Goal: Information Seeking & Learning: Learn about a topic

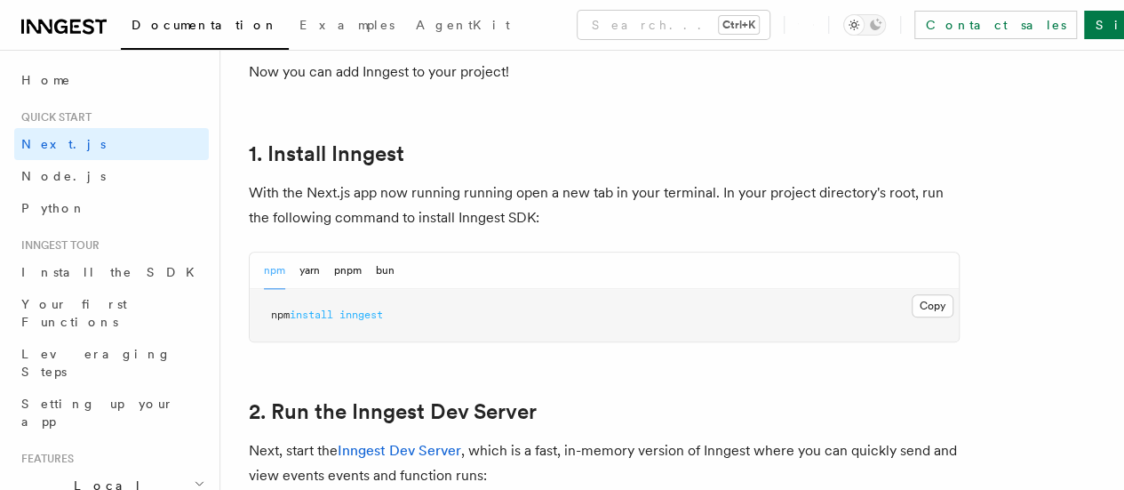
scroll to position [929, 0]
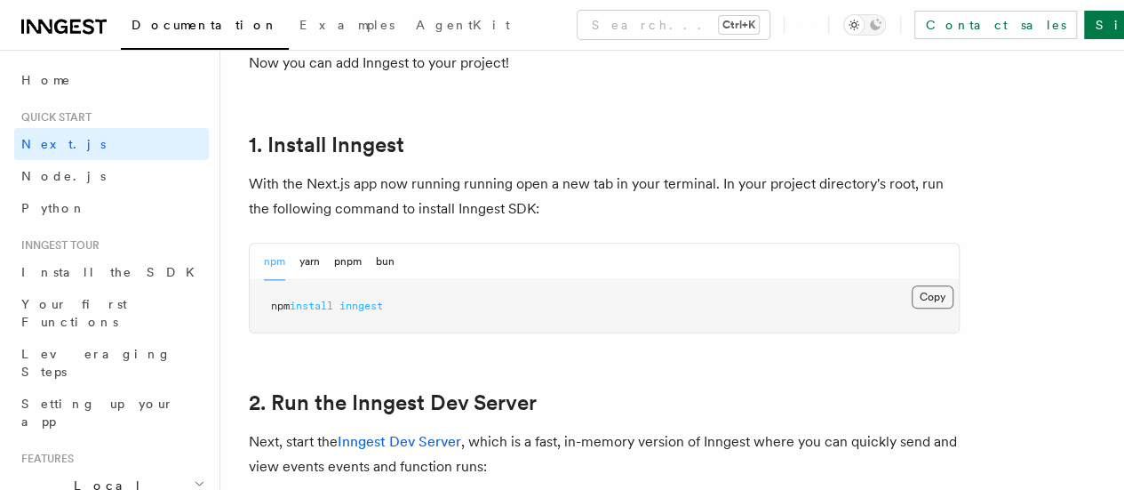
click at [912, 308] on button "Copy Copied" at bounding box center [933, 296] width 42 height 23
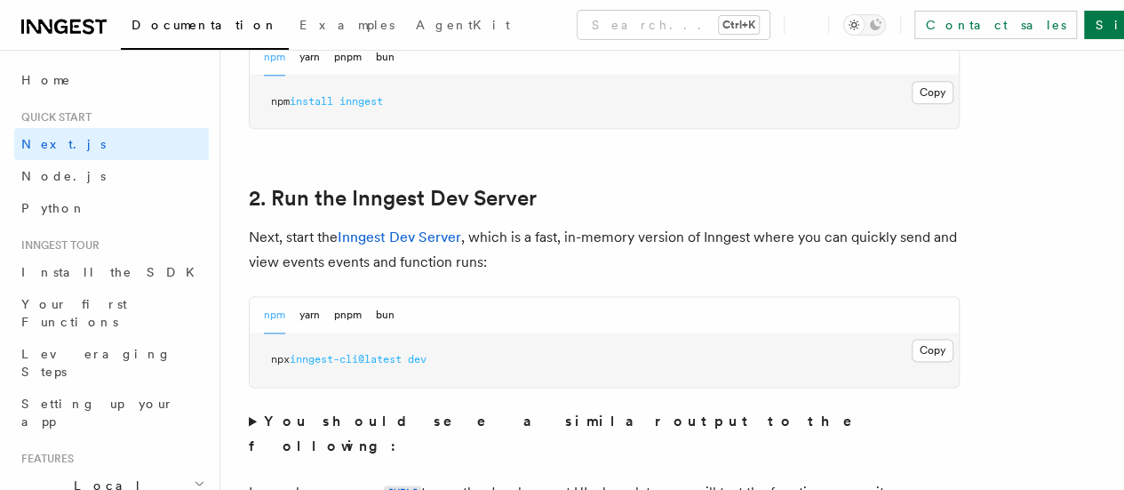
scroll to position [1180, 0]
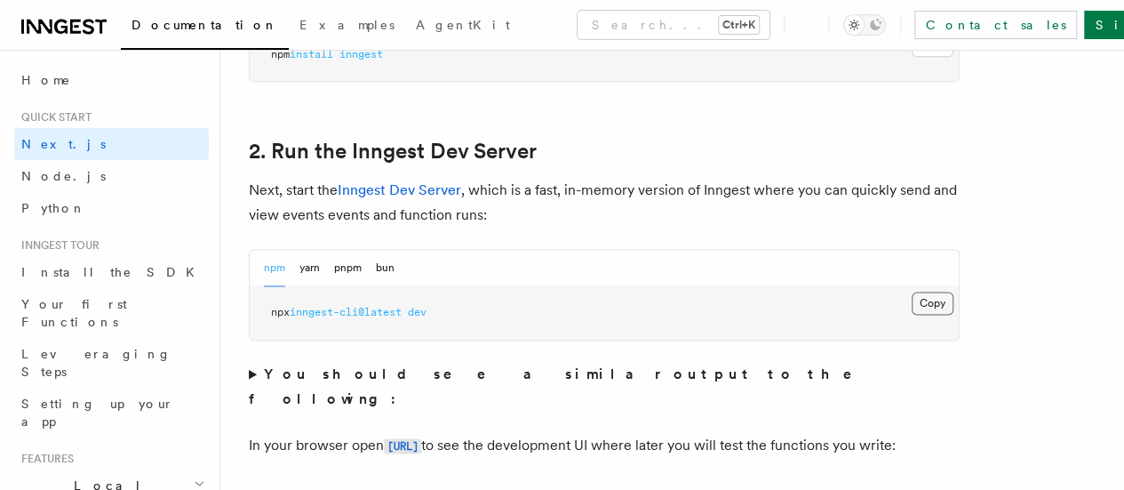
click at [912, 315] on button "Copy Copied" at bounding box center [933, 303] width 42 height 23
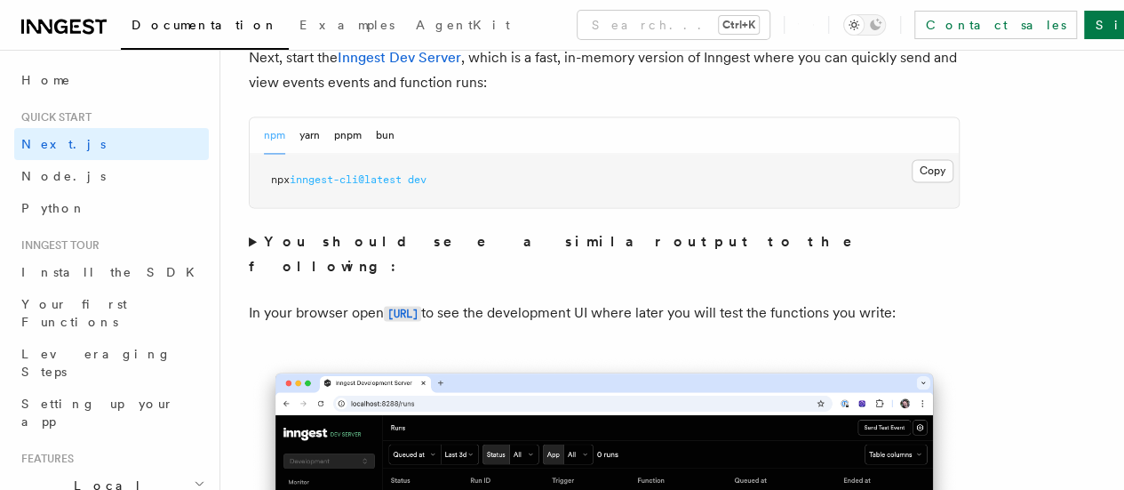
scroll to position [1314, 0]
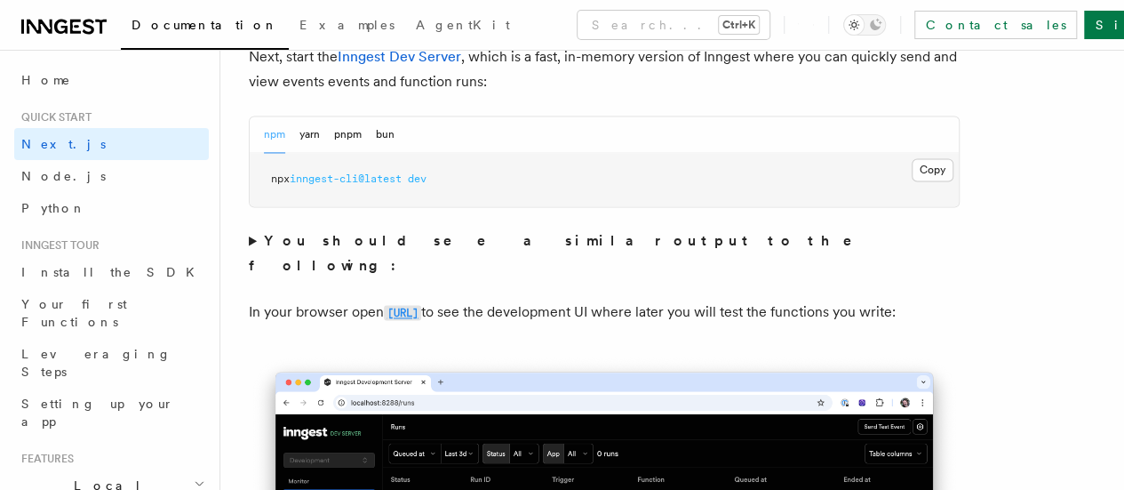
drag, startPoint x: 622, startPoint y: 389, endPoint x: 448, endPoint y: 312, distance: 190.6
click at [421, 312] on code "http://localhost:8288" at bounding box center [402, 312] width 37 height 15
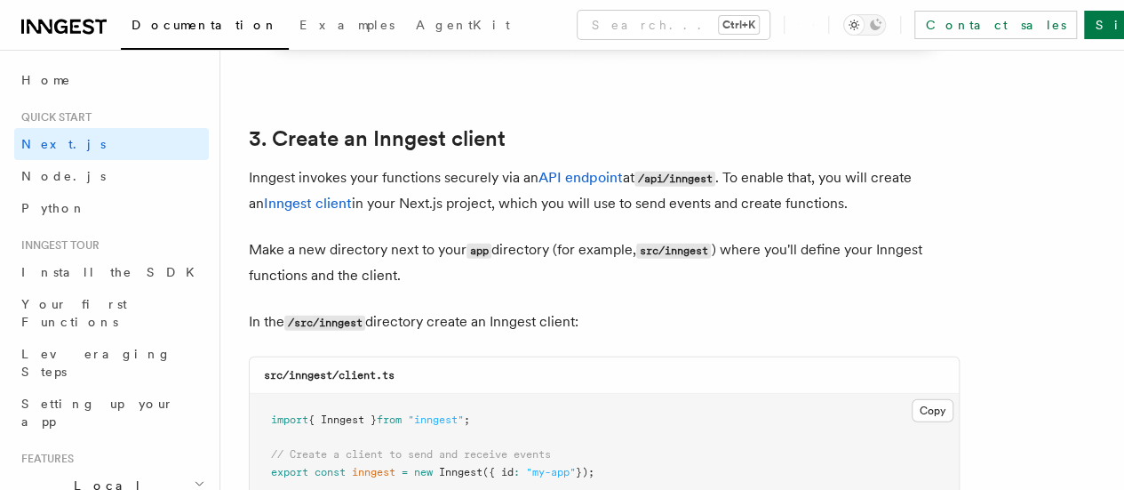
scroll to position [2045, 0]
drag, startPoint x: 610, startPoint y: 305, endPoint x: 244, endPoint y: 121, distance: 409.8
copy article "3. Create an Inngest client Inngest invokes your functions securely via an API …"
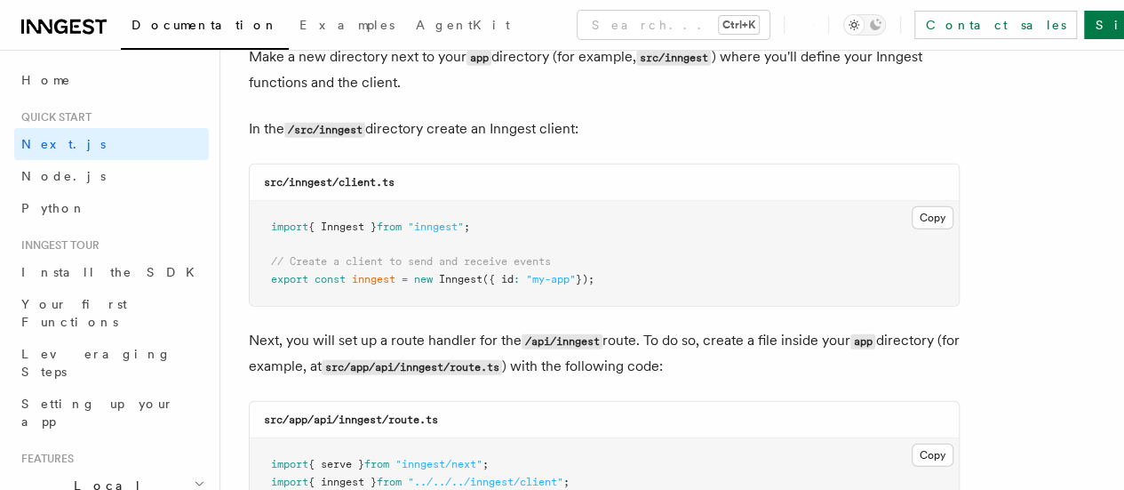
scroll to position [2241, 0]
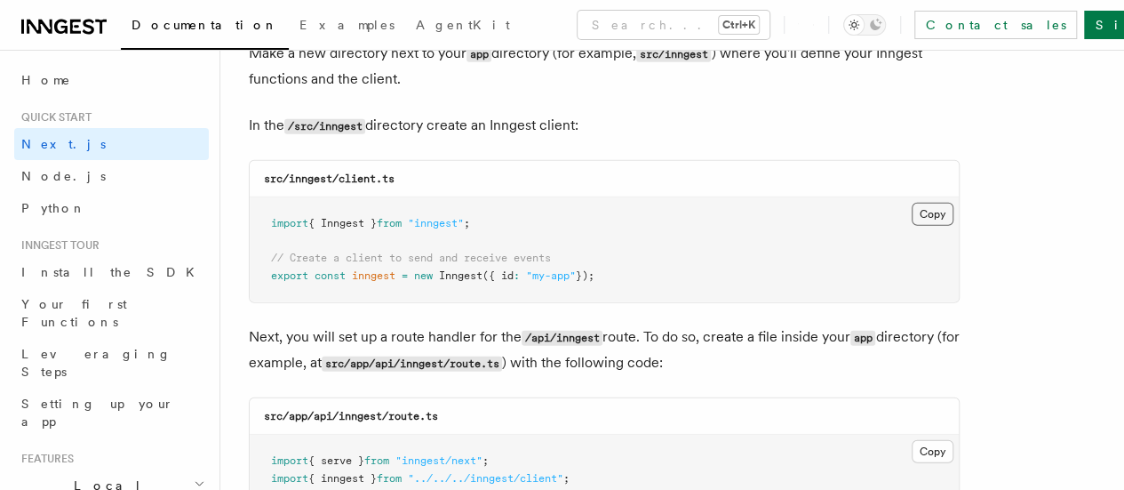
click at [912, 203] on button "Copy Copied" at bounding box center [933, 214] width 42 height 23
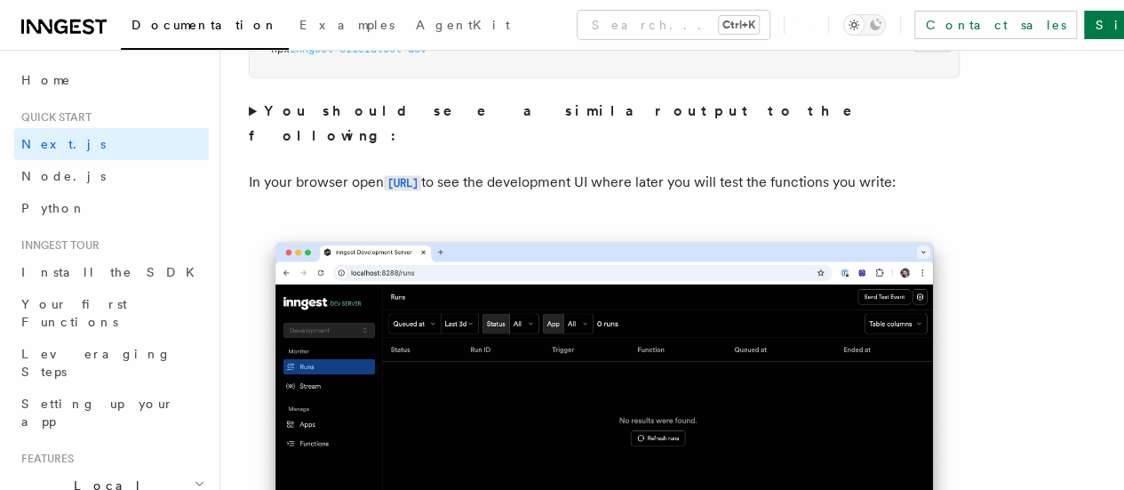
scroll to position [1405, 0]
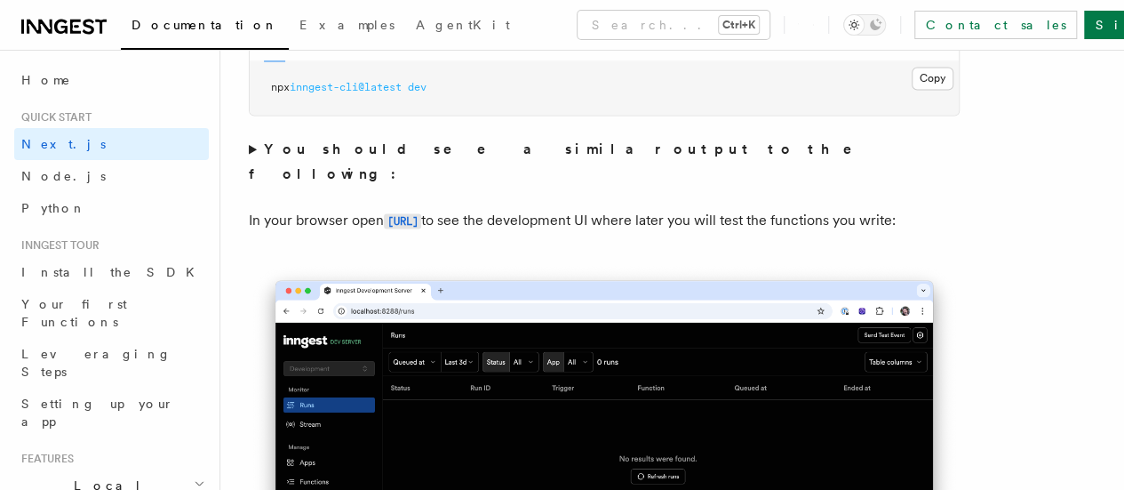
click at [408, 93] on span at bounding box center [405, 87] width 6 height 12
copy div "npx inngest-cli@latest dev"
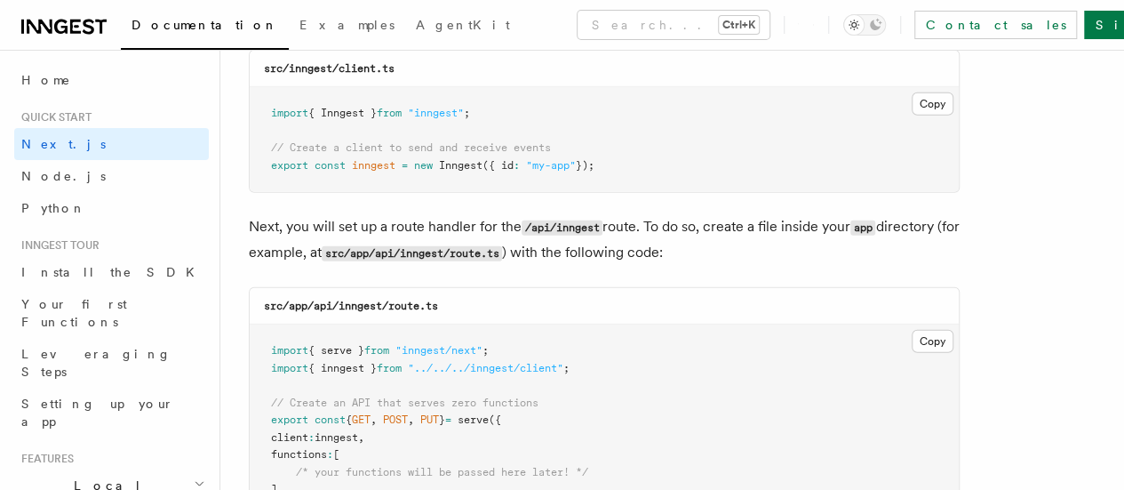
scroll to position [2367, 0]
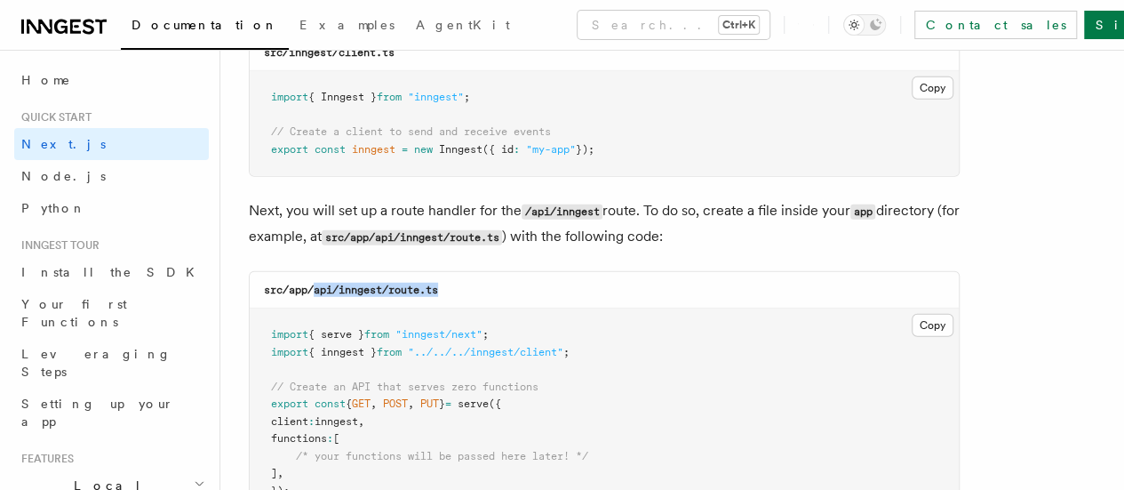
drag, startPoint x: 444, startPoint y: 277, endPoint x: 314, endPoint y: 273, distance: 130.7
click at [314, 273] on div "src/app/api/inngest/route.ts" at bounding box center [604, 290] width 709 height 36
copy code "api/inngest/route.ts"
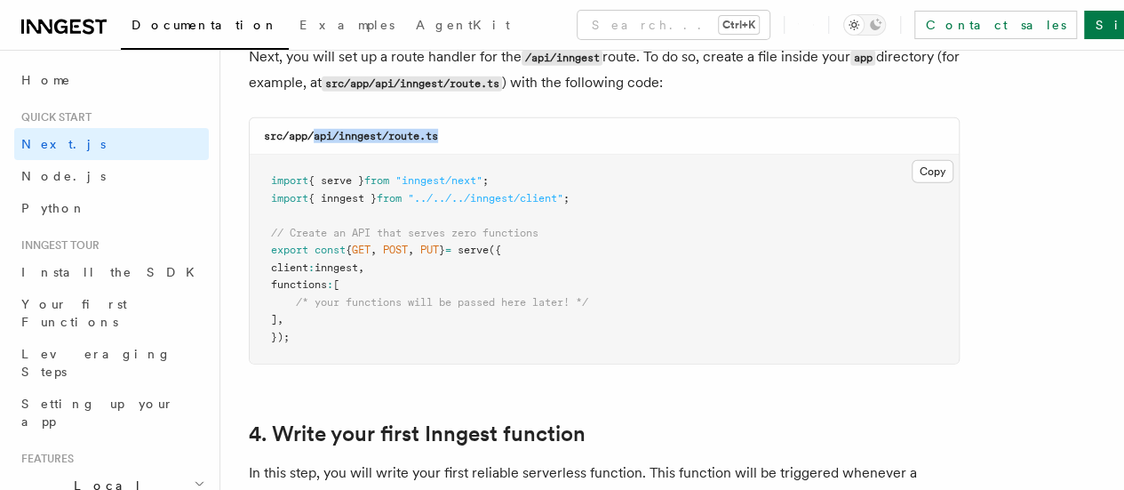
scroll to position [2521, 0]
click at [912, 162] on button "Copy Copied" at bounding box center [933, 170] width 42 height 23
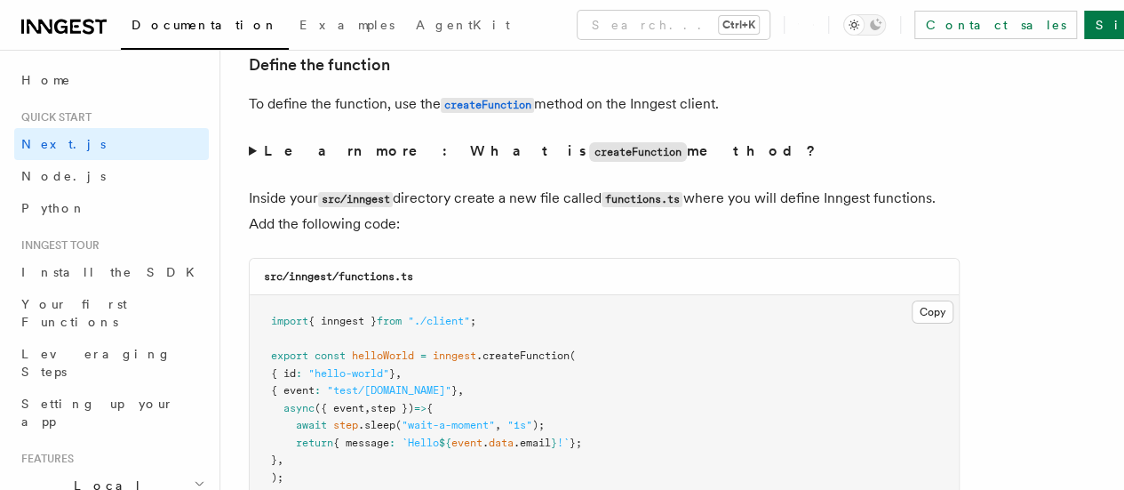
scroll to position [3039, 0]
drag, startPoint x: 427, startPoint y: 260, endPoint x: 341, endPoint y: 257, distance: 85.4
click at [341, 260] on div "src/inngest/functions.ts" at bounding box center [604, 278] width 709 height 36
copy code "functions.ts"
click at [912, 301] on button "Copy Copied" at bounding box center [933, 312] width 42 height 23
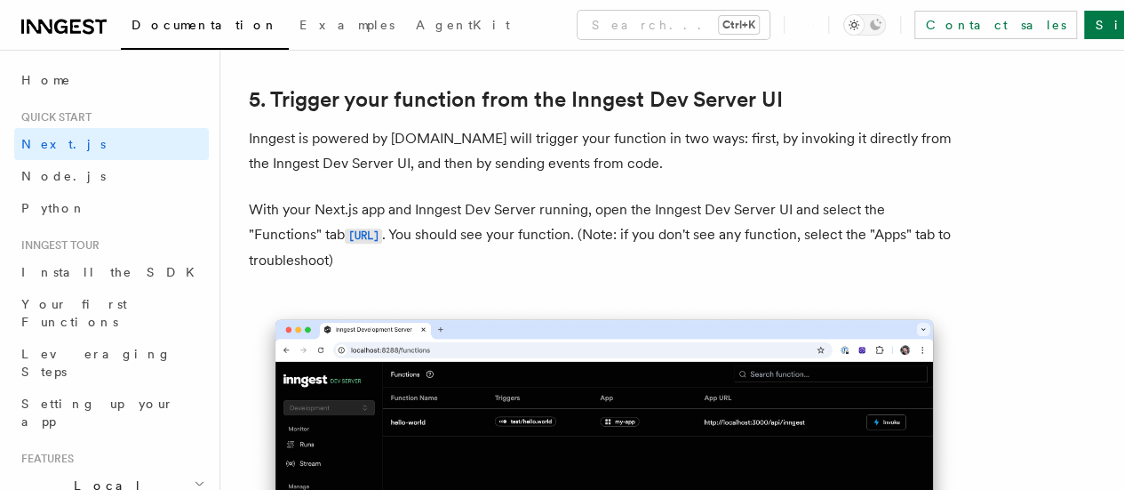
scroll to position [4104, 0]
click at [382, 228] on code "http://localhost:8288/functions" at bounding box center [363, 235] width 37 height 15
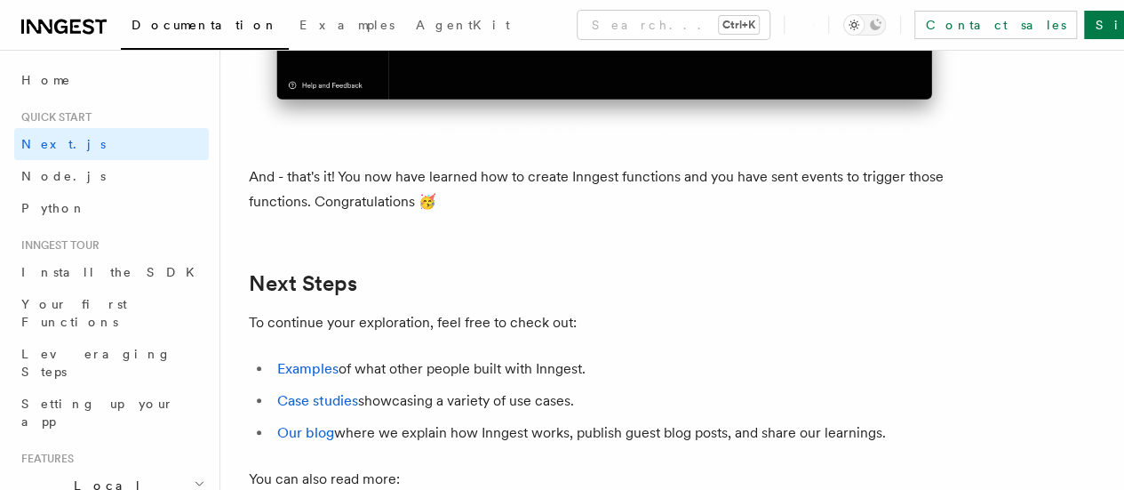
scroll to position [10930, 0]
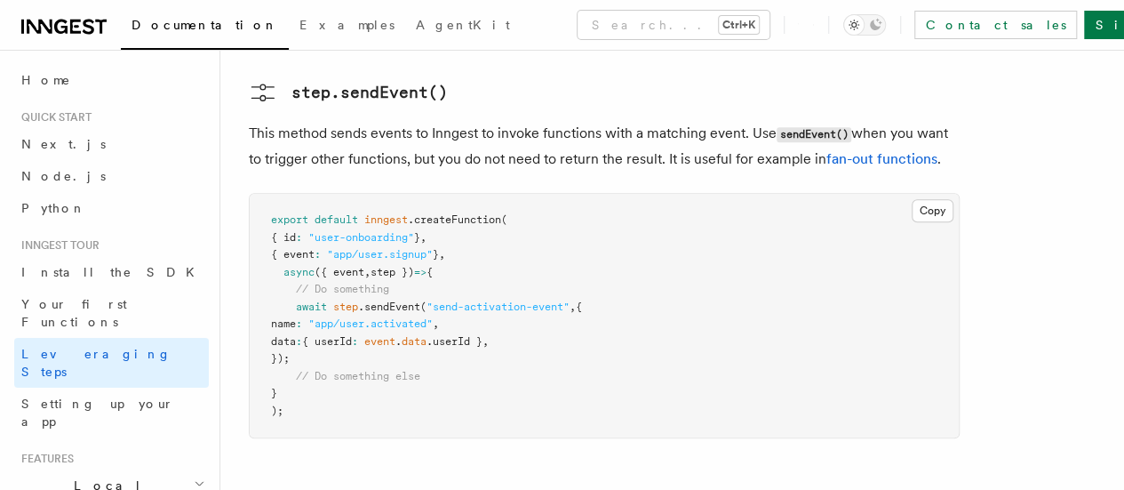
scroll to position [3814, 0]
click at [416, 26] on span "AgentKit" at bounding box center [463, 25] width 94 height 14
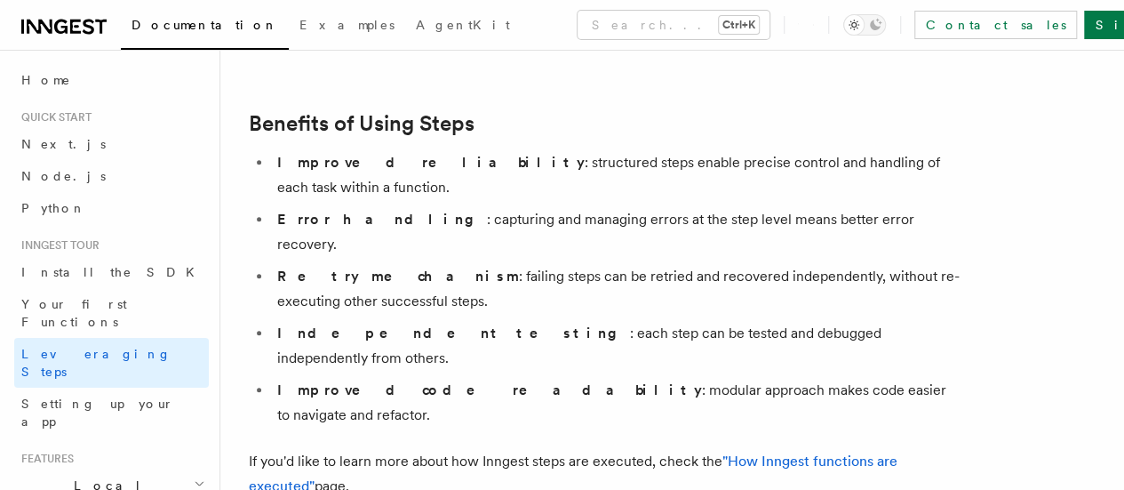
scroll to position [375, 0]
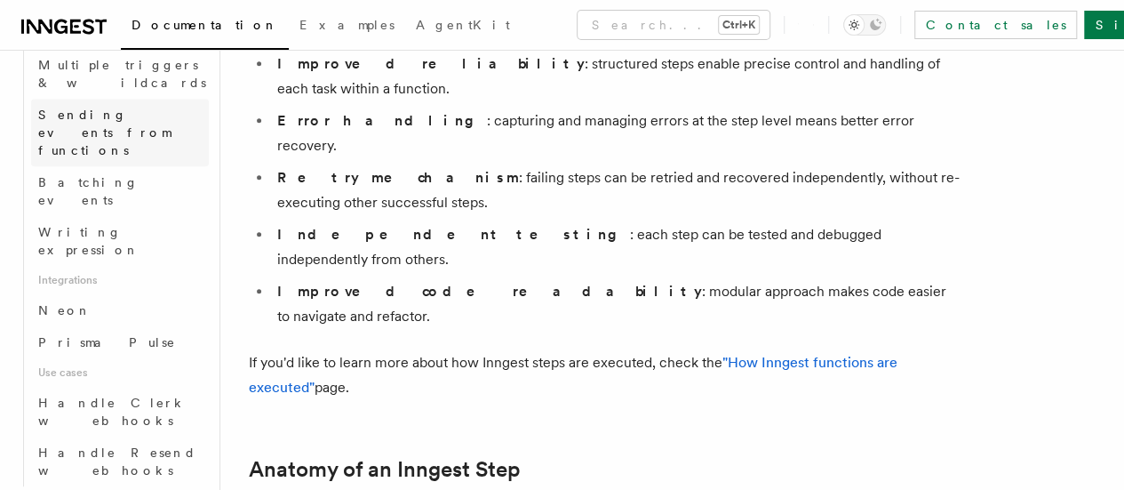
scroll to position [955, 0]
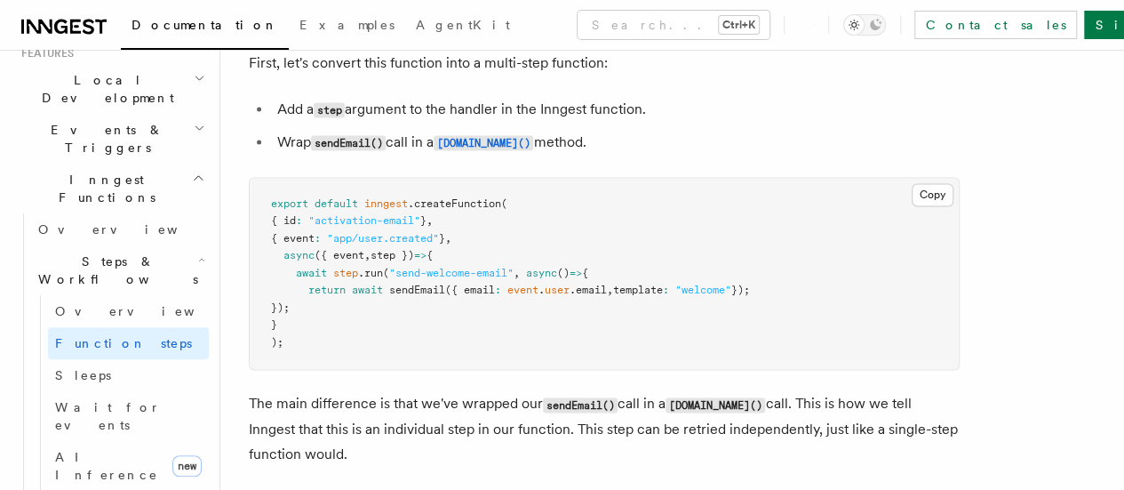
scroll to position [1210, 0]
